Goal: Information Seeking & Learning: Check status

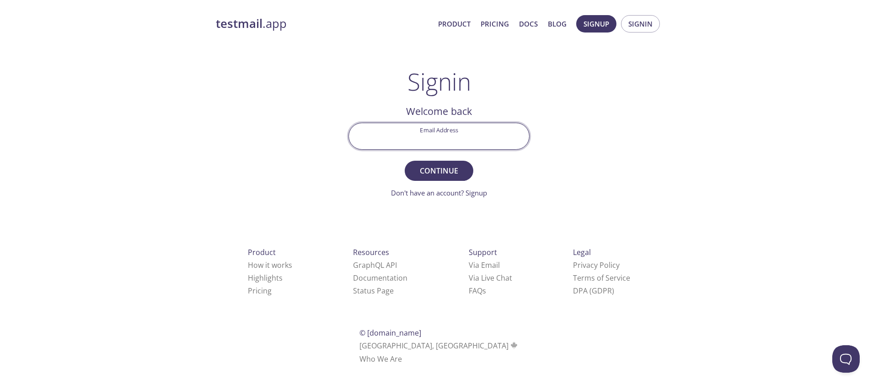
click at [479, 142] on input "Email Address" at bounding box center [439, 136] width 180 height 26
click at [470, 140] on input "Email Address" at bounding box center [439, 136] width 180 height 26
click at [446, 140] on input "r" at bounding box center [439, 136] width 180 height 26
type input "[EMAIL_ADDRESS][DOMAIN_NAME]"
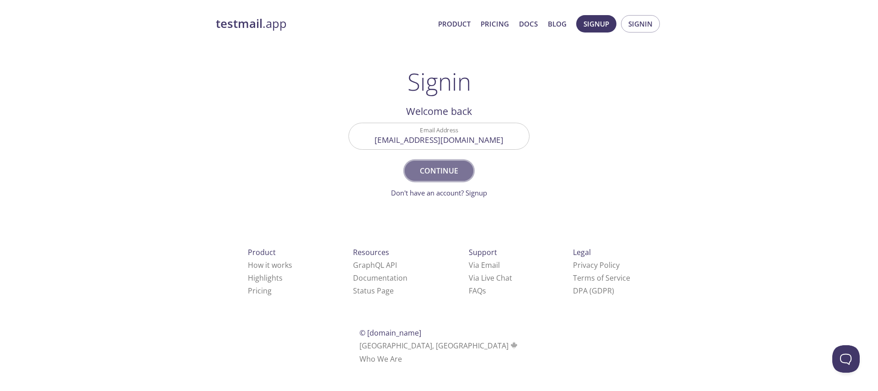
click at [448, 171] on span "Continue" at bounding box center [439, 170] width 48 height 13
click at [428, 134] on input "Signin Security Code" at bounding box center [439, 136] width 180 height 26
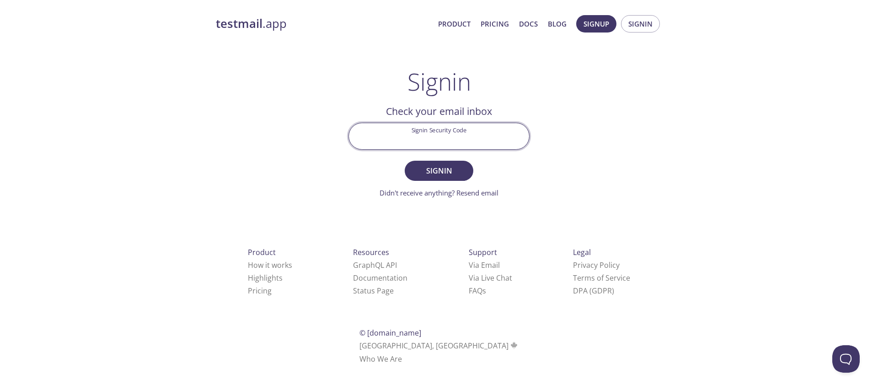
paste input "R2515P6"
type input "R2515P6"
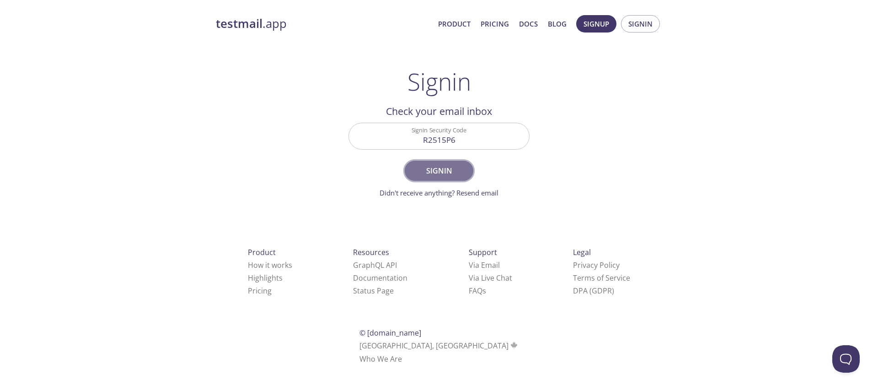
click at [415, 168] on span "Signin" at bounding box center [439, 170] width 48 height 13
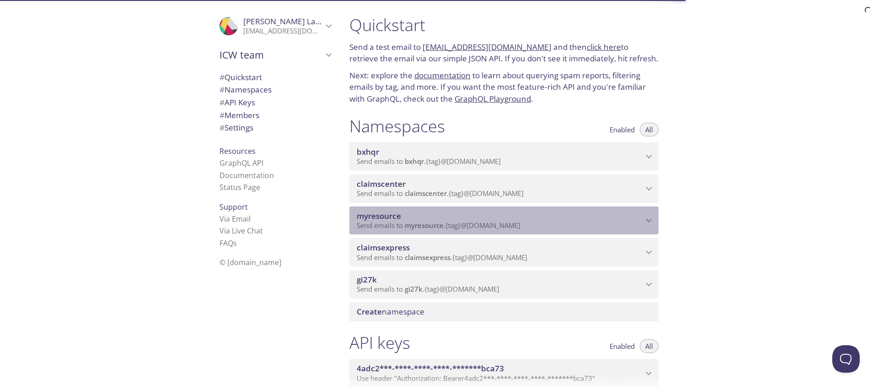
click at [513, 214] on span "myresource" at bounding box center [500, 216] width 286 height 10
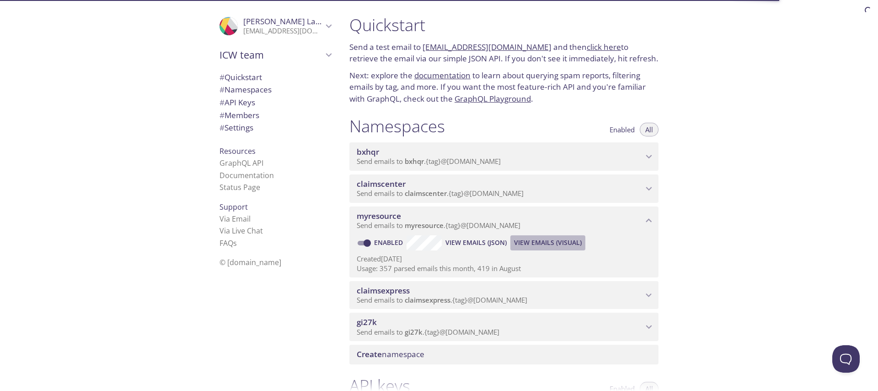
click at [556, 240] on span "View Emails (Visual)" at bounding box center [548, 242] width 68 height 11
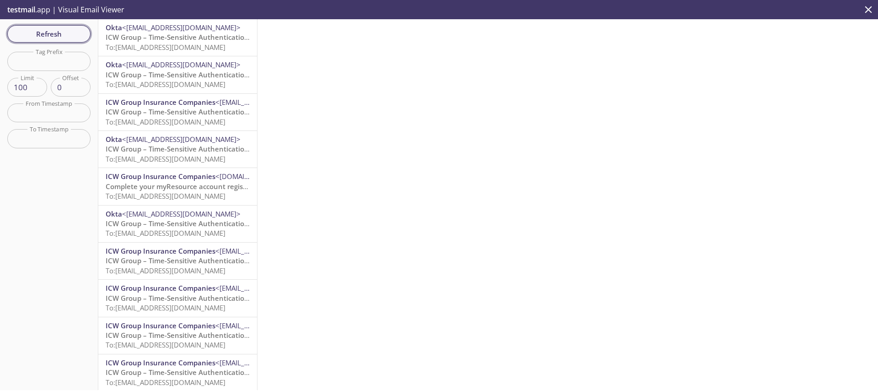
click at [50, 38] on span "Refresh" at bounding box center [49, 34] width 69 height 12
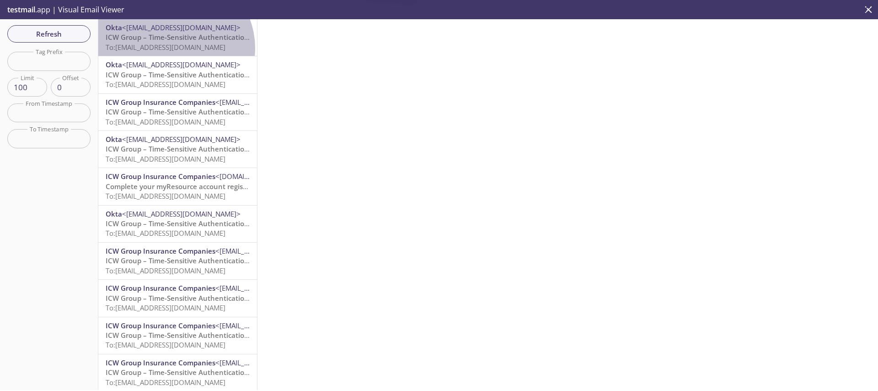
click at [174, 48] on span "To: [EMAIL_ADDRESS][DOMAIN_NAME]" at bounding box center [166, 47] width 120 height 9
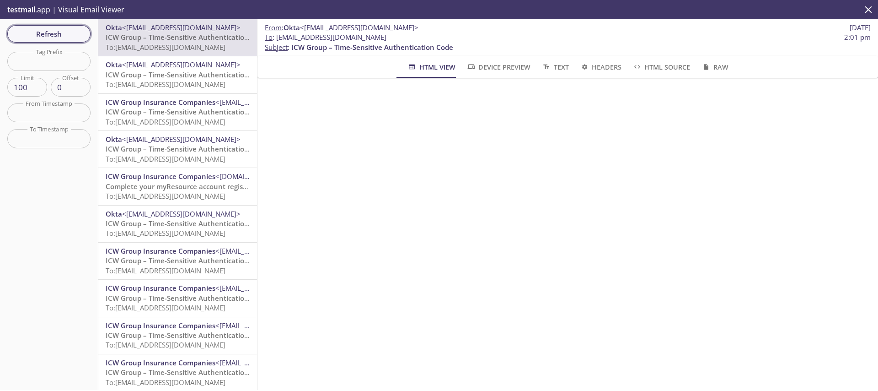
click at [49, 32] on span "Refresh" at bounding box center [49, 34] width 69 height 12
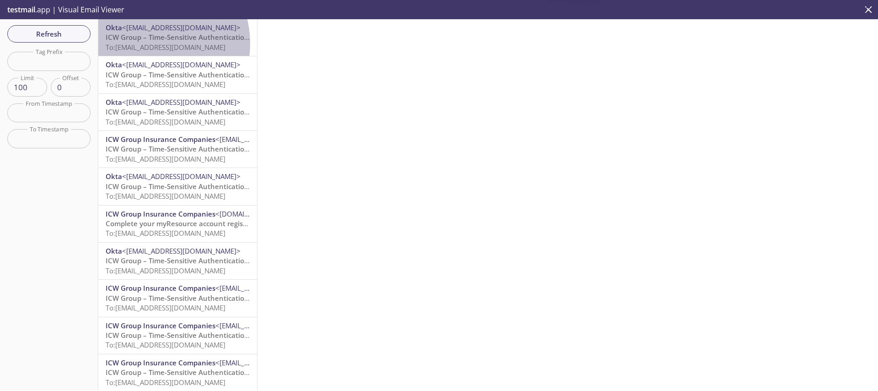
click at [147, 43] on span "To: [EMAIL_ADDRESS][DOMAIN_NAME]" at bounding box center [166, 47] width 120 height 9
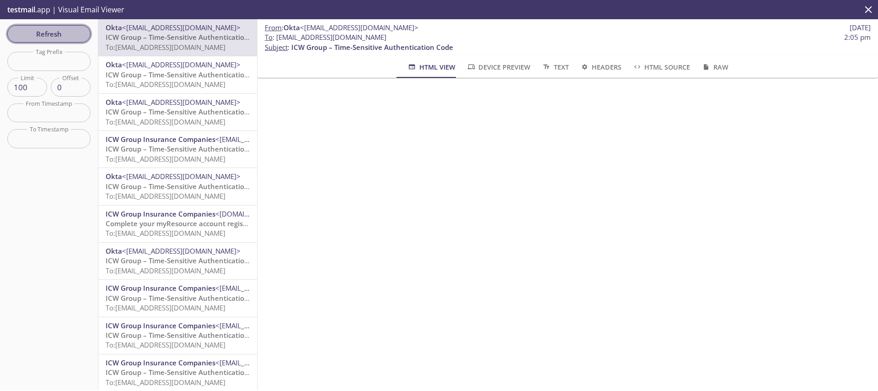
click at [43, 32] on span "Refresh" at bounding box center [49, 34] width 69 height 12
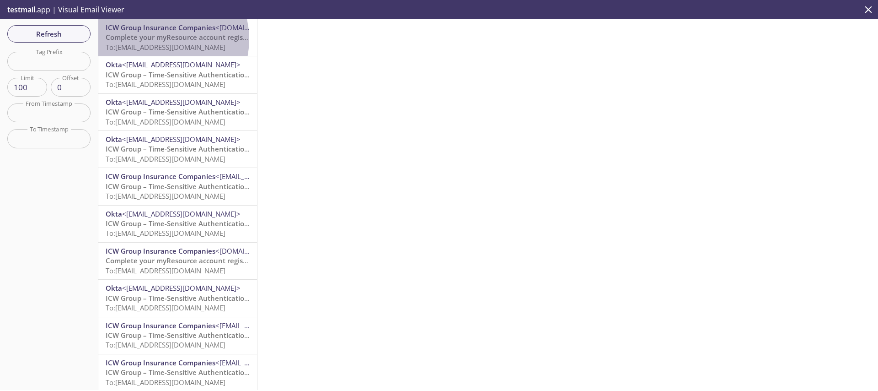
click at [160, 39] on span "Complete your myResource account registration" at bounding box center [186, 36] width 160 height 9
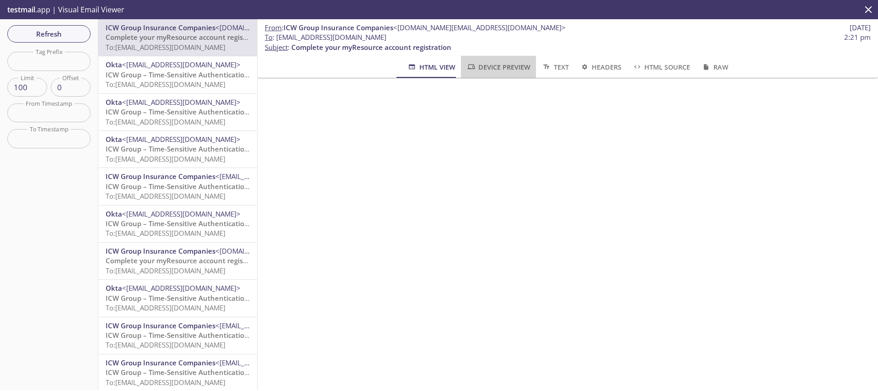
click at [505, 66] on span "Device Preview" at bounding box center [499, 66] width 64 height 11
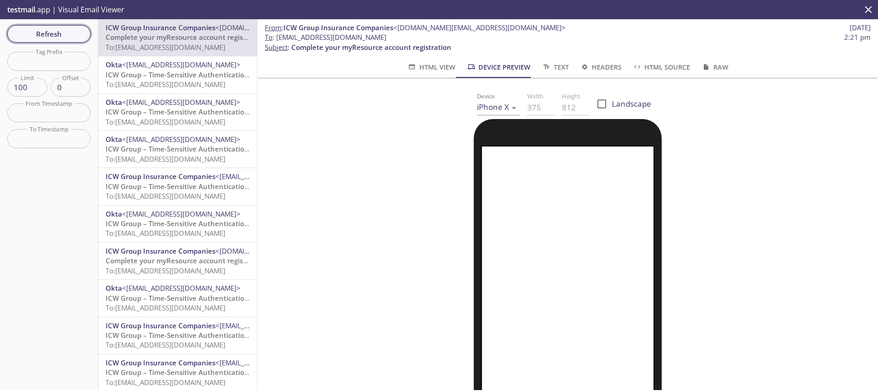
click at [42, 25] on button "Refresh" at bounding box center [48, 33] width 83 height 17
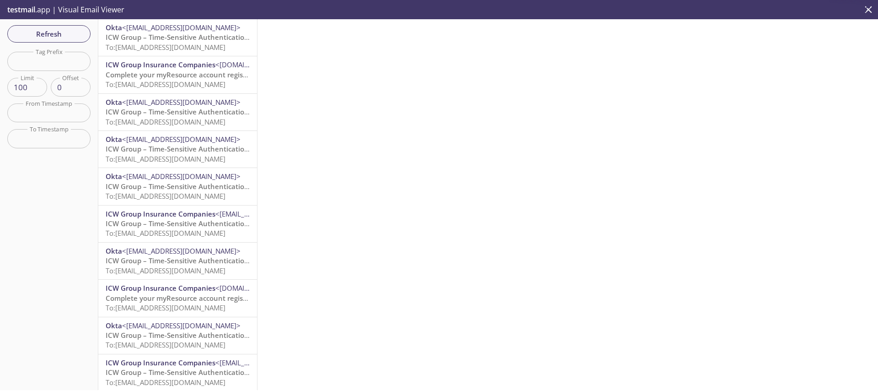
click at [155, 42] on p "ICW Group – Time-Sensitive Authentication Code To: [EMAIL_ADDRESS][DOMAIN_NAME]" at bounding box center [178, 42] width 144 height 20
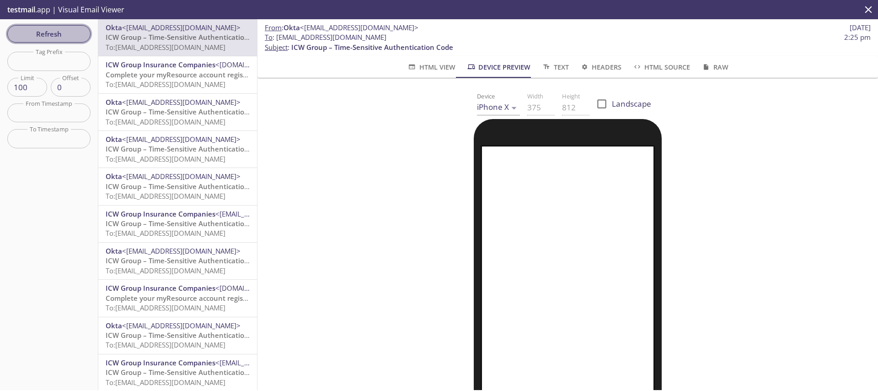
click at [40, 28] on span "Refresh" at bounding box center [49, 34] width 69 height 12
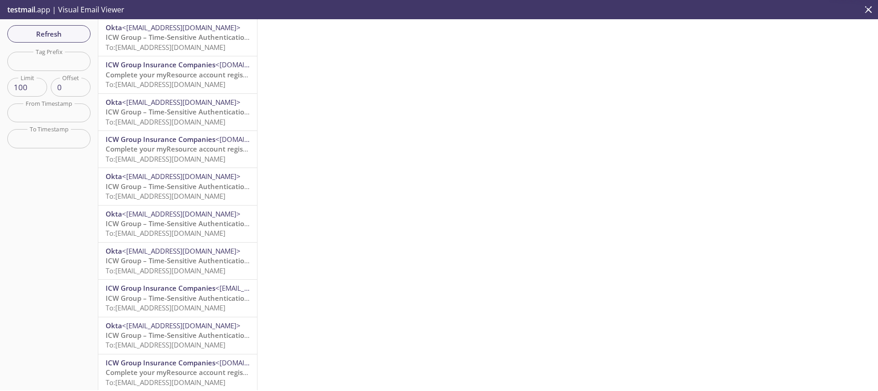
click at [171, 27] on span "<[EMAIL_ADDRESS][DOMAIN_NAME]>" at bounding box center [181, 27] width 118 height 9
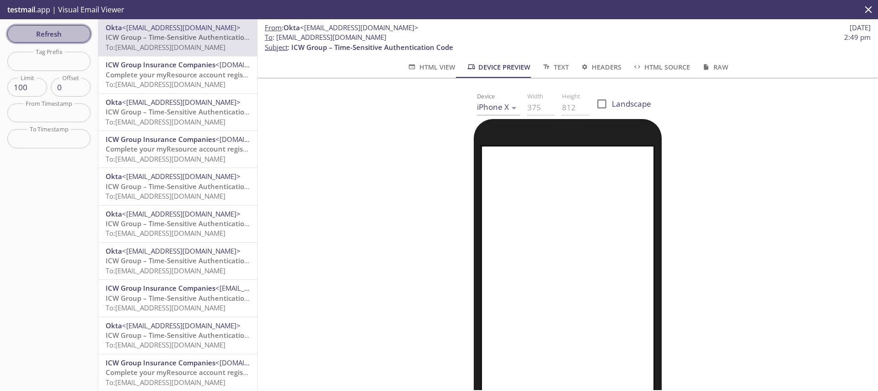
click at [36, 28] on span "Refresh" at bounding box center [49, 34] width 69 height 12
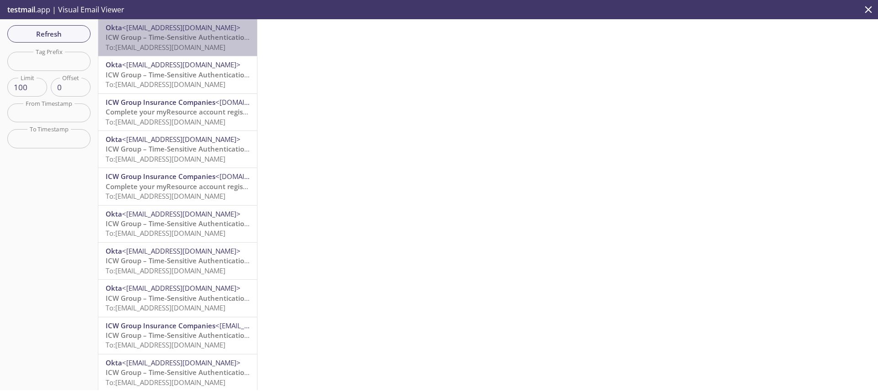
click at [180, 42] on p "ICW Group – Time-Sensitive Authentication Code To: [EMAIL_ADDRESS][DOMAIN_NAME]" at bounding box center [178, 42] width 144 height 20
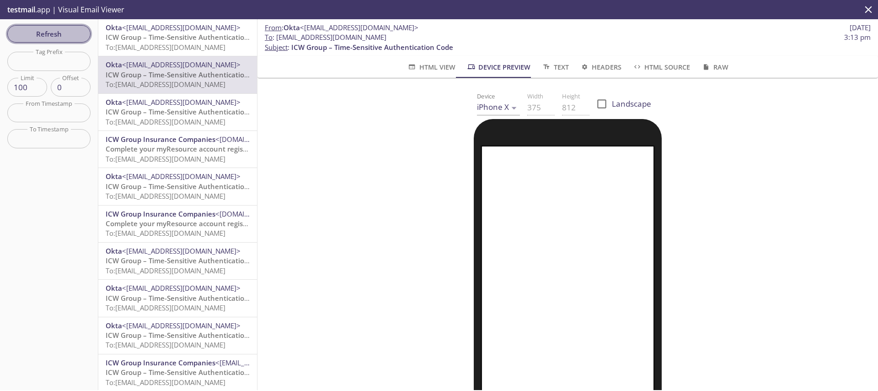
click at [59, 31] on span "Refresh" at bounding box center [49, 34] width 69 height 12
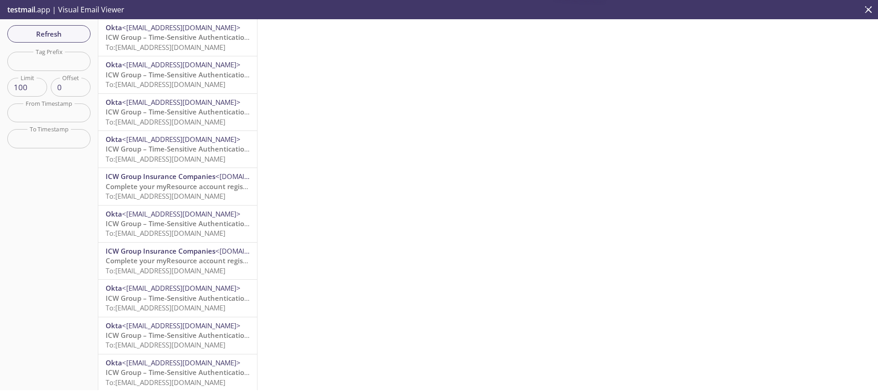
click at [167, 37] on span "ICW Group – Time-Sensitive Authentication Code" at bounding box center [187, 36] width 162 height 9
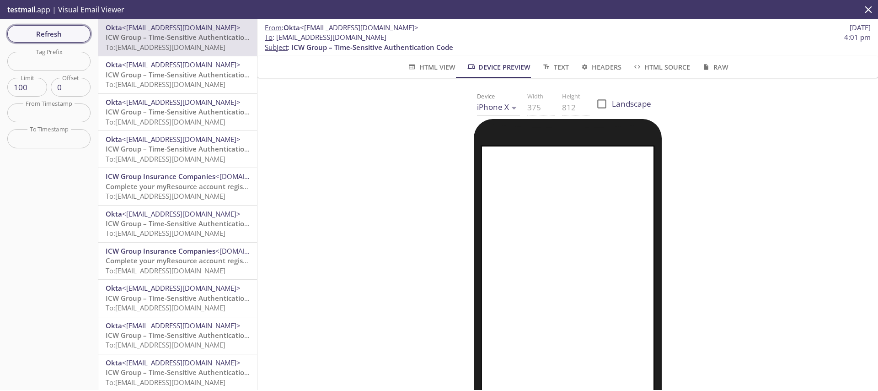
click at [16, 30] on span "Refresh" at bounding box center [49, 34] width 69 height 12
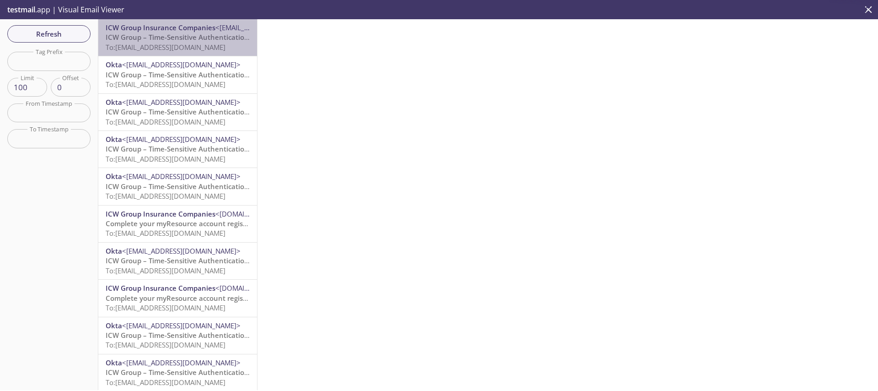
click at [180, 36] on span "ICW Group – Time-Sensitive Authentication Code" at bounding box center [187, 36] width 162 height 9
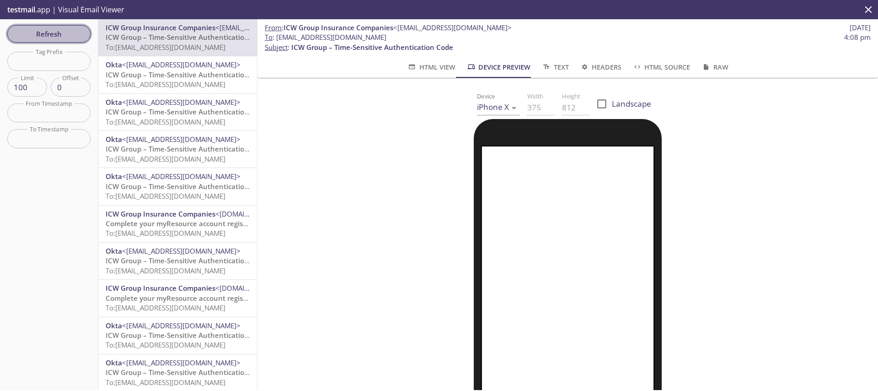
click at [44, 36] on span "Refresh" at bounding box center [49, 34] width 69 height 12
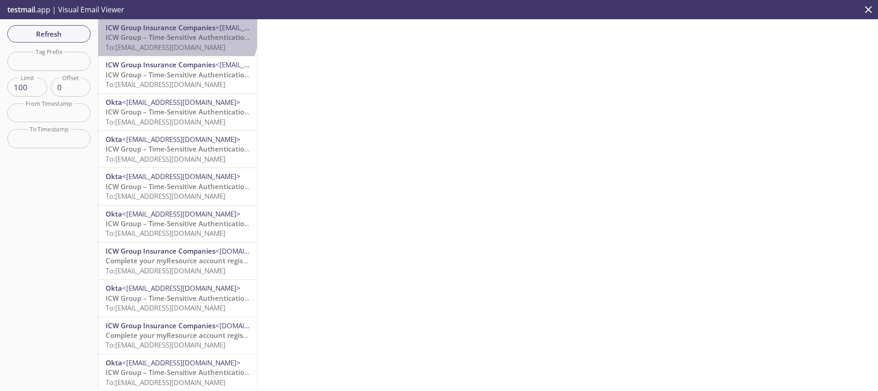
click at [176, 30] on span "ICW Group Insurance Companies" at bounding box center [161, 27] width 110 height 9
